Goal: Information Seeking & Learning: Learn about a topic

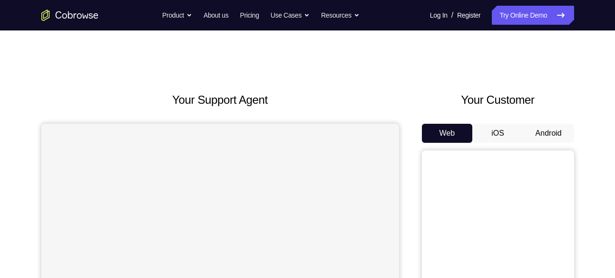
click at [534, 124] on button "Android" at bounding box center [548, 133] width 51 height 19
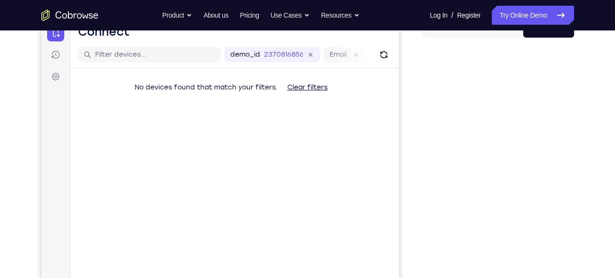
scroll to position [106, 0]
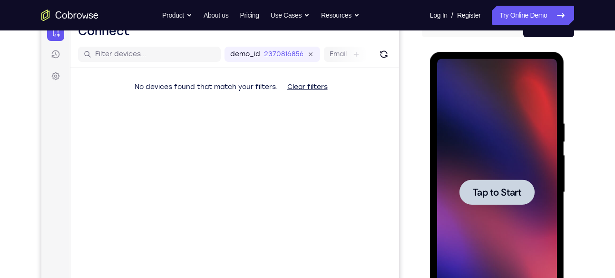
click at [503, 183] on div at bounding box center [496, 191] width 75 height 25
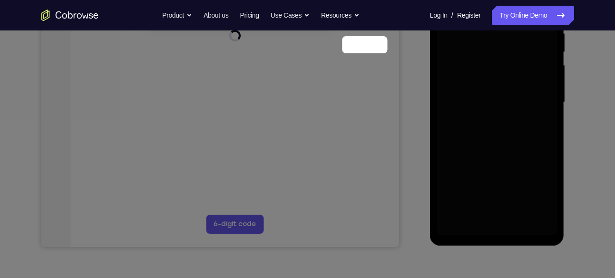
scroll to position [118, 0]
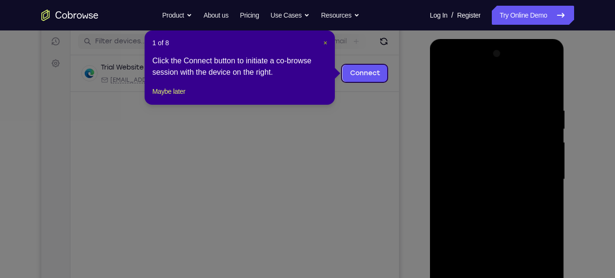
drag, startPoint x: 326, startPoint y: 39, endPoint x: 296, endPoint y: 39, distance: 30.0
click at [326, 39] on span "×" at bounding box center [325, 43] width 4 height 8
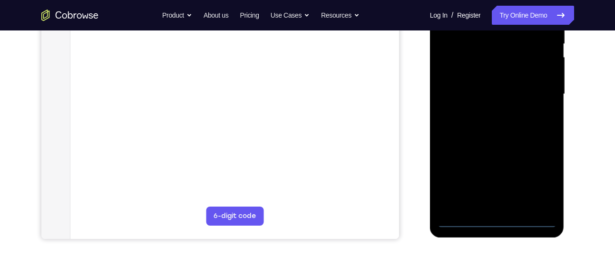
scroll to position [209, 0]
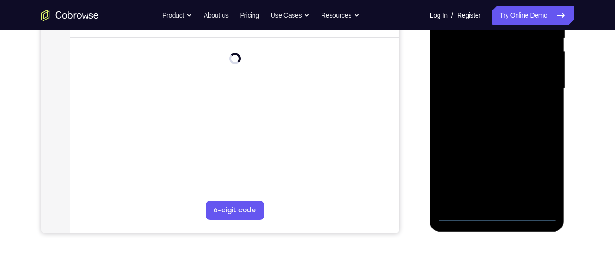
click at [493, 210] on div at bounding box center [497, 88] width 120 height 266
click at [503, 213] on div at bounding box center [497, 88] width 120 height 266
click at [538, 175] on div at bounding box center [497, 88] width 120 height 266
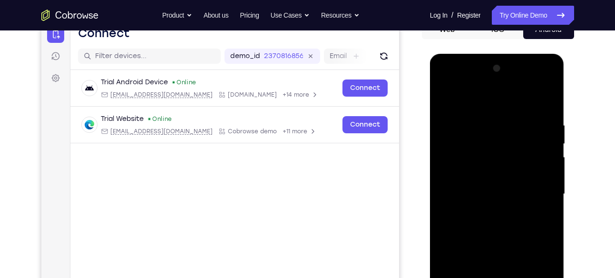
scroll to position [105, 0]
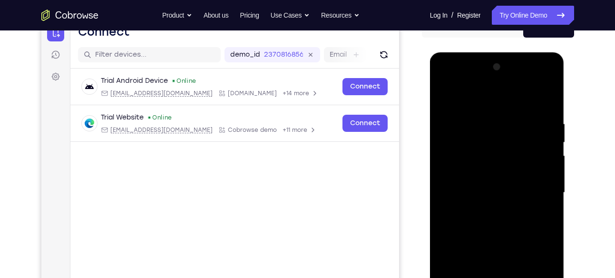
click at [464, 96] on div at bounding box center [497, 192] width 120 height 266
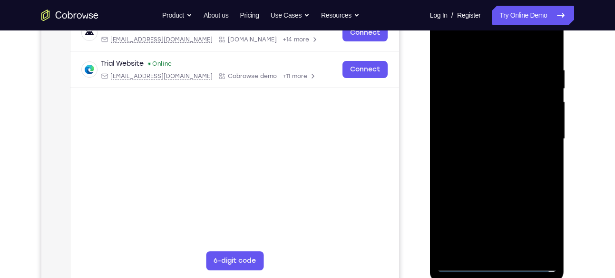
scroll to position [157, 0]
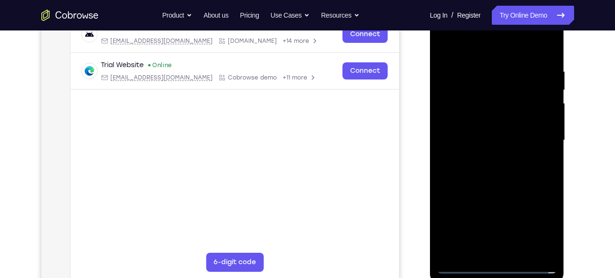
click at [539, 138] on div at bounding box center [497, 140] width 120 height 266
click at [490, 155] on div at bounding box center [497, 140] width 120 height 266
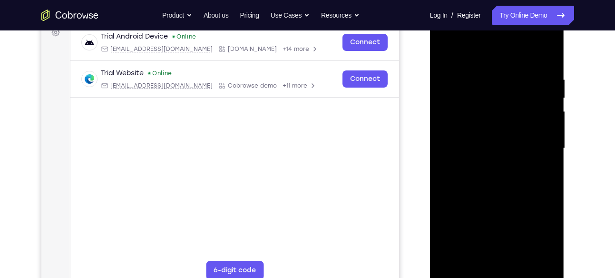
scroll to position [149, 0]
click at [489, 141] on div at bounding box center [497, 149] width 120 height 266
click at [485, 147] on div at bounding box center [497, 149] width 120 height 266
click at [480, 175] on div at bounding box center [497, 149] width 120 height 266
click at [481, 174] on div at bounding box center [497, 149] width 120 height 266
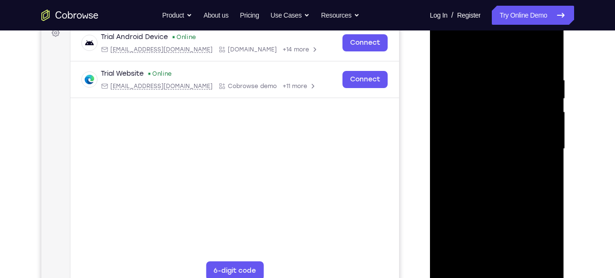
click at [504, 188] on div at bounding box center [497, 149] width 120 height 266
click at [549, 189] on div at bounding box center [497, 149] width 120 height 266
click at [552, 53] on div at bounding box center [497, 149] width 120 height 266
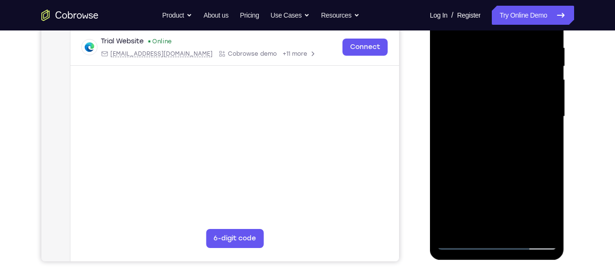
scroll to position [181, 0]
click at [517, 225] on div at bounding box center [497, 117] width 120 height 266
click at [499, 170] on div at bounding box center [497, 117] width 120 height 266
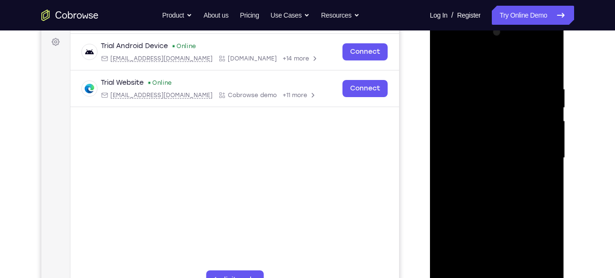
scroll to position [138, 0]
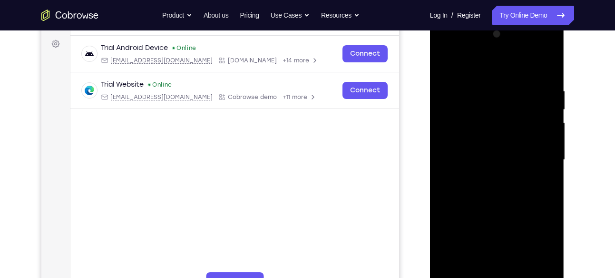
click at [444, 60] on div at bounding box center [497, 160] width 120 height 266
click at [477, 152] on div at bounding box center [497, 160] width 120 height 266
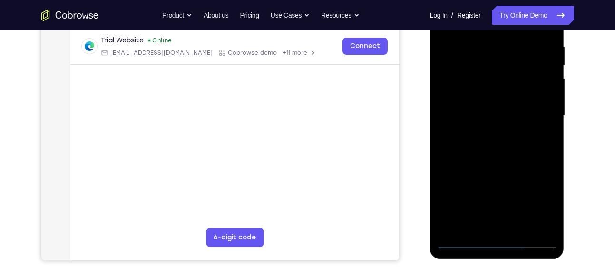
scroll to position [183, 0]
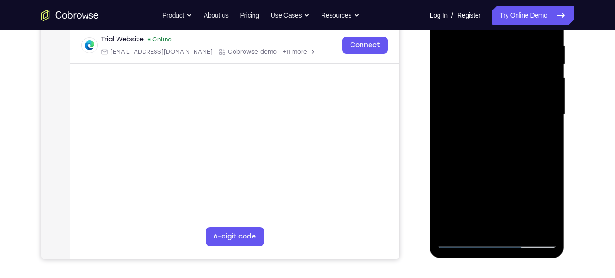
click at [540, 136] on div at bounding box center [497, 114] width 120 height 266
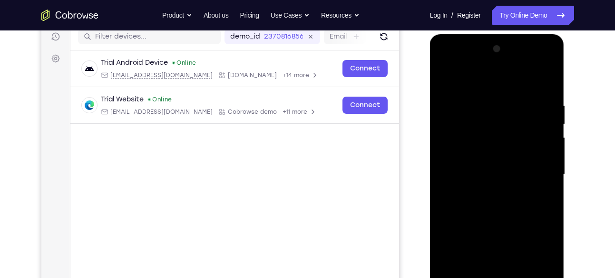
scroll to position [122, 0]
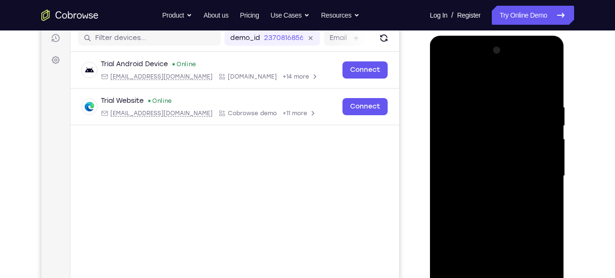
click at [444, 81] on div at bounding box center [497, 176] width 120 height 266
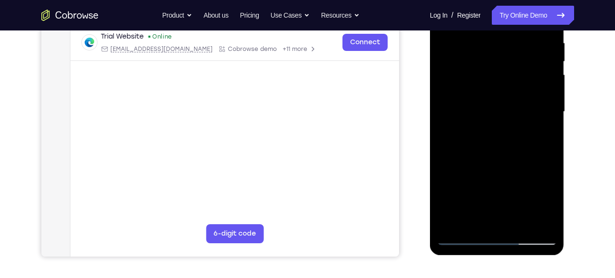
scroll to position [185, 0]
click at [481, 105] on div at bounding box center [497, 112] width 120 height 266
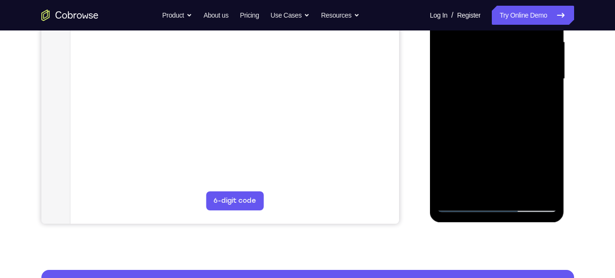
scroll to position [221, 0]
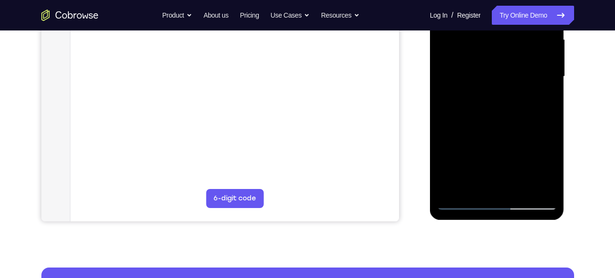
click at [545, 172] on div at bounding box center [497, 76] width 120 height 266
click at [511, 168] on div at bounding box center [497, 76] width 120 height 266
click at [544, 99] on div at bounding box center [497, 76] width 120 height 266
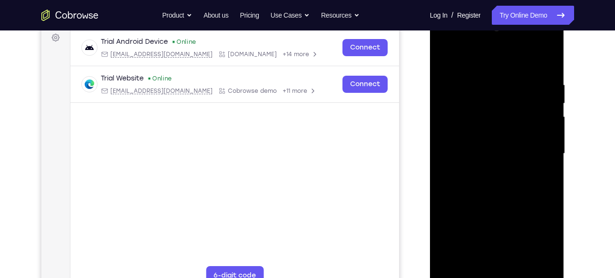
scroll to position [137, 0]
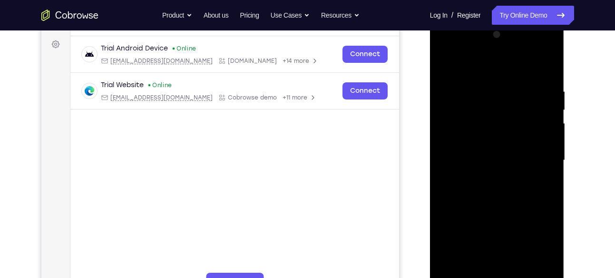
click at [448, 69] on div at bounding box center [497, 160] width 120 height 266
click at [447, 63] on div at bounding box center [497, 160] width 120 height 266
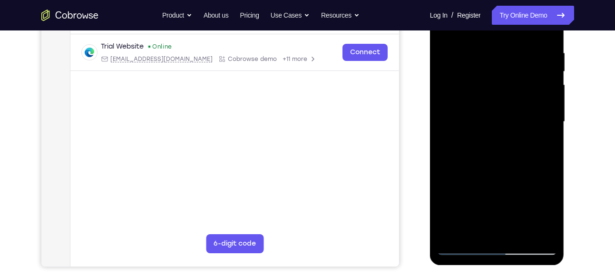
scroll to position [189, 0]
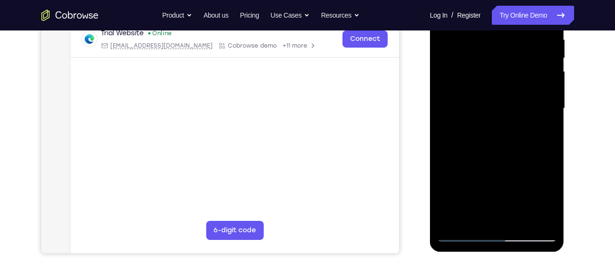
click at [552, 147] on div at bounding box center [497, 108] width 120 height 266
click at [551, 148] on div at bounding box center [497, 108] width 120 height 266
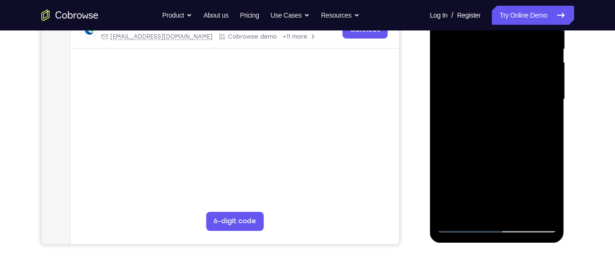
click at [551, 139] on div at bounding box center [497, 99] width 120 height 266
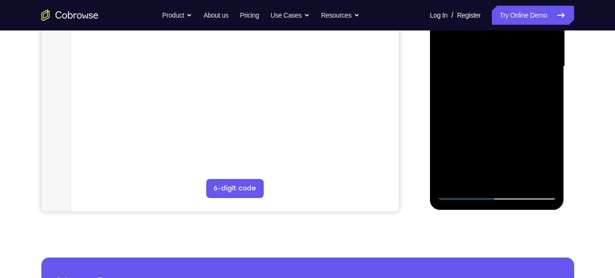
scroll to position [232, 0]
click at [444, 106] on div at bounding box center [497, 66] width 120 height 266
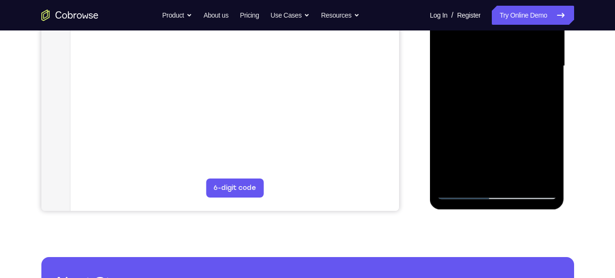
click at [444, 106] on div at bounding box center [497, 66] width 120 height 266
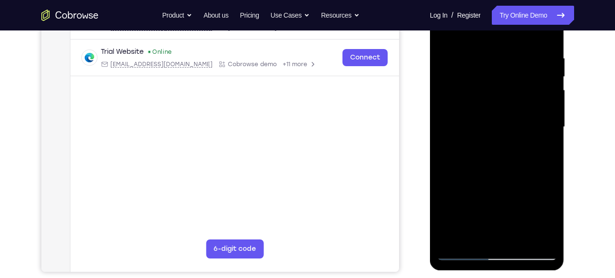
scroll to position [167, 0]
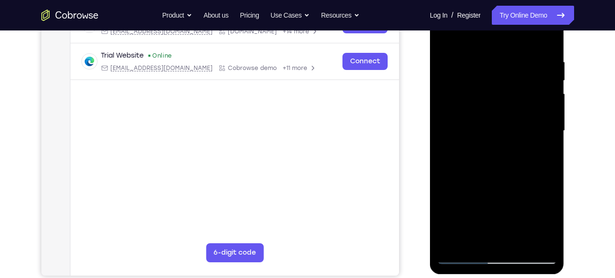
click at [458, 81] on div at bounding box center [497, 131] width 120 height 266
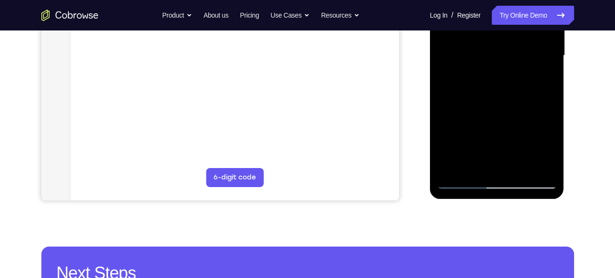
scroll to position [245, 0]
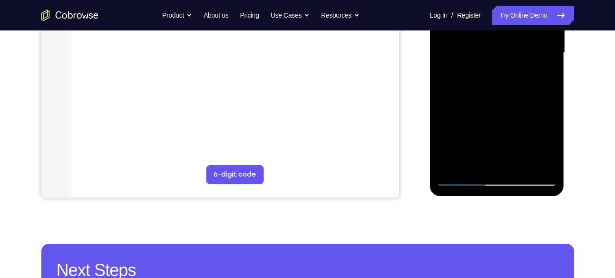
click at [464, 120] on div at bounding box center [497, 53] width 120 height 266
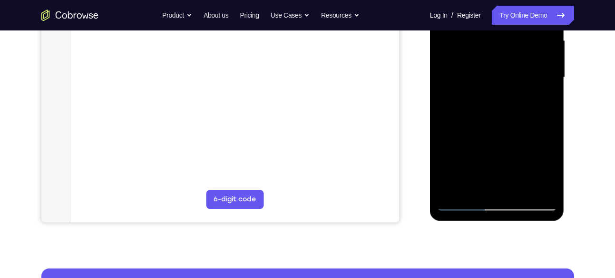
scroll to position [217, 0]
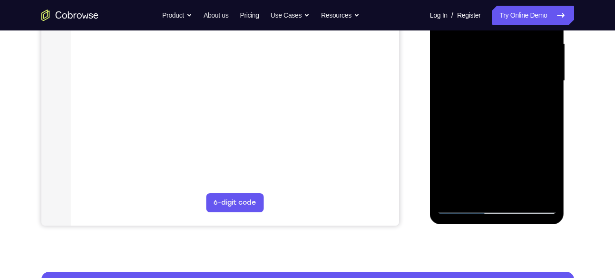
click at [550, 84] on div at bounding box center [497, 81] width 120 height 266
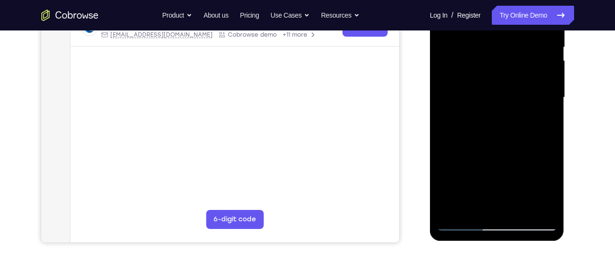
scroll to position [197, 0]
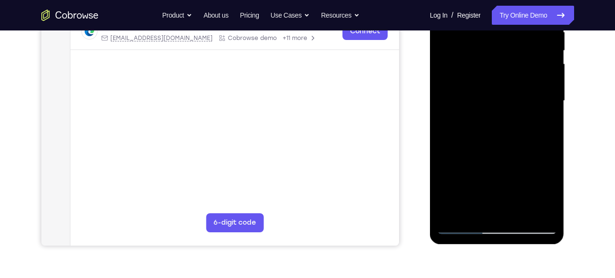
click at [552, 107] on div at bounding box center [497, 101] width 120 height 266
click at [502, 152] on div at bounding box center [497, 101] width 120 height 266
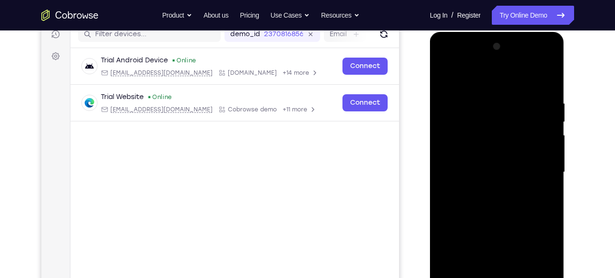
scroll to position [106, 0]
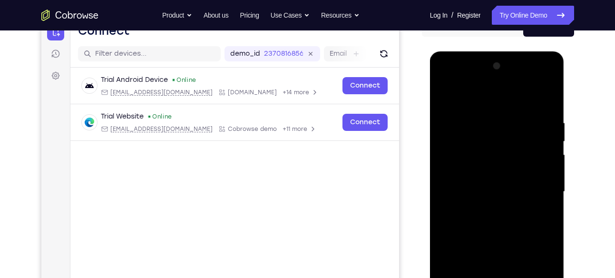
click at [446, 94] on div at bounding box center [497, 192] width 120 height 266
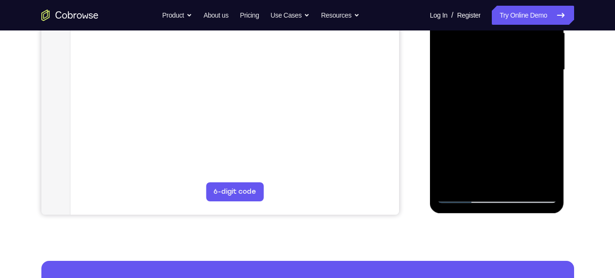
scroll to position [226, 0]
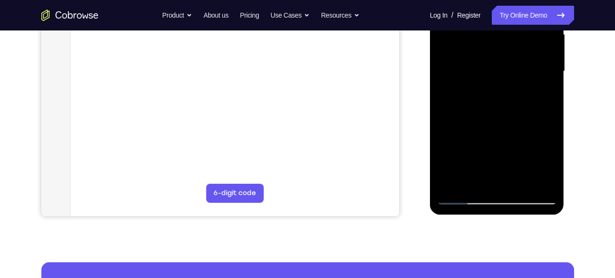
click at [454, 181] on div at bounding box center [497, 71] width 120 height 266
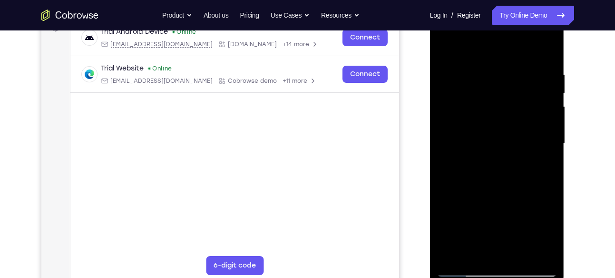
scroll to position [154, 0]
click at [480, 63] on div at bounding box center [497, 144] width 120 height 266
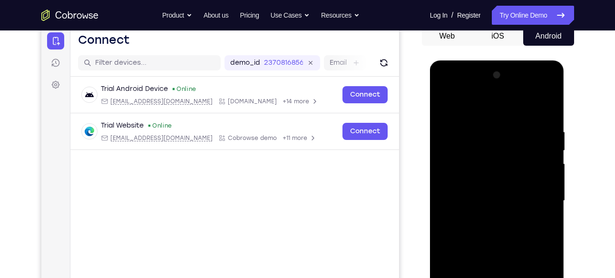
scroll to position [97, 0]
click at [540, 108] on div at bounding box center [497, 201] width 120 height 266
click at [544, 108] on div at bounding box center [497, 201] width 120 height 266
click at [546, 104] on div at bounding box center [497, 201] width 120 height 266
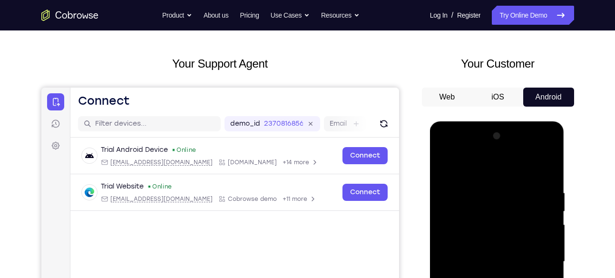
scroll to position [34, 0]
